Goal: Navigation & Orientation: Find specific page/section

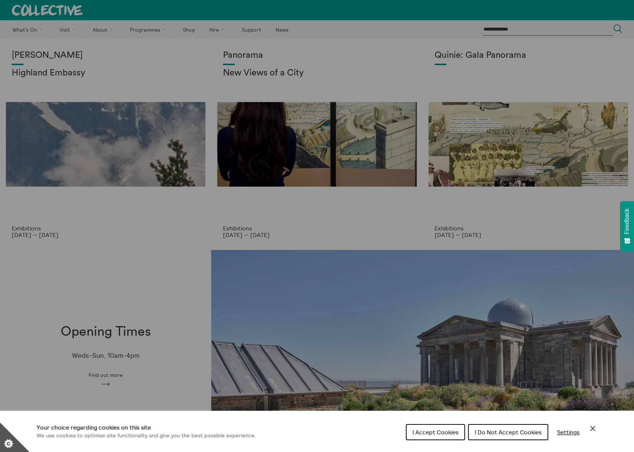
click at [482, 432] on span "I Do Not Accept Cookies" at bounding box center [508, 431] width 67 height 7
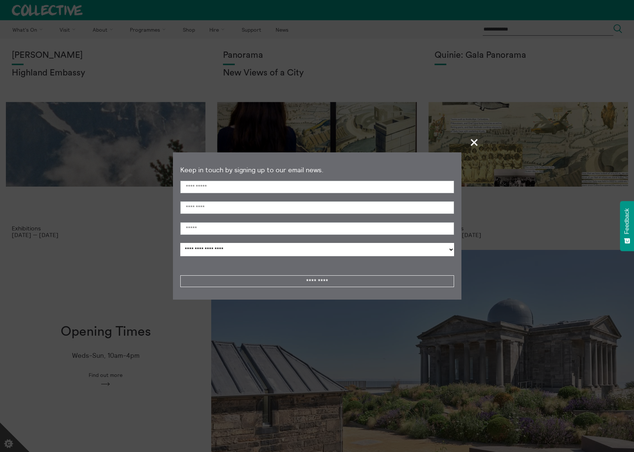
click at [470, 142] on span "+" at bounding box center [475, 142] width 22 height 22
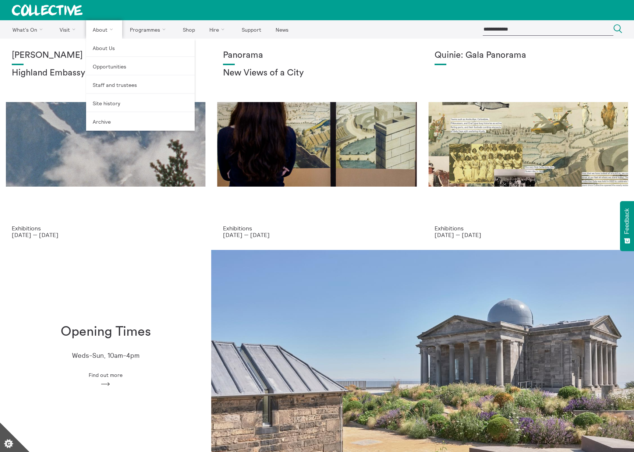
click at [98, 28] on link "About" at bounding box center [104, 29] width 36 height 18
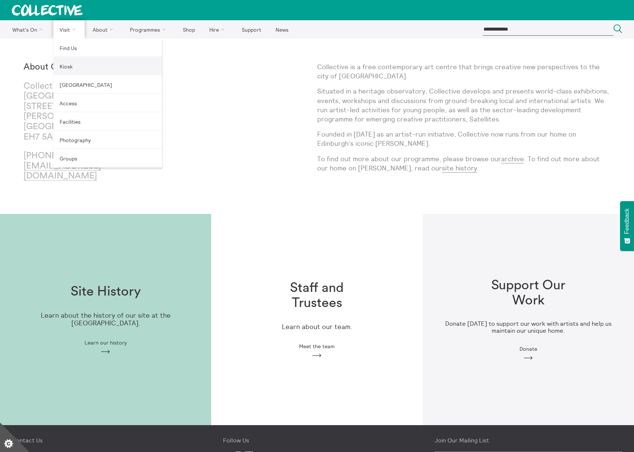
click at [67, 64] on link "Kiosk" at bounding box center [107, 66] width 109 height 18
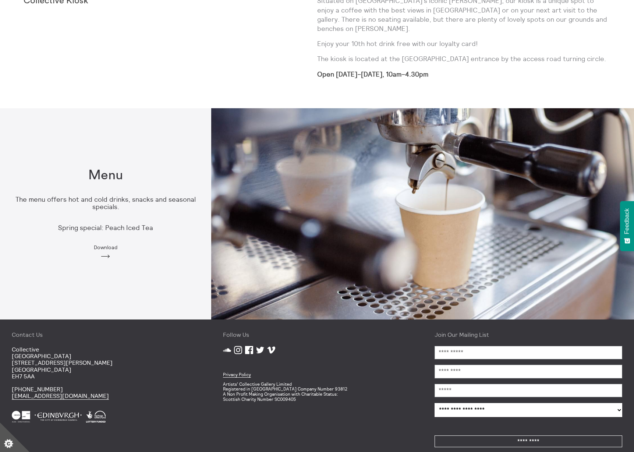
scroll to position [339, 0]
